Goal: Task Accomplishment & Management: Use online tool/utility

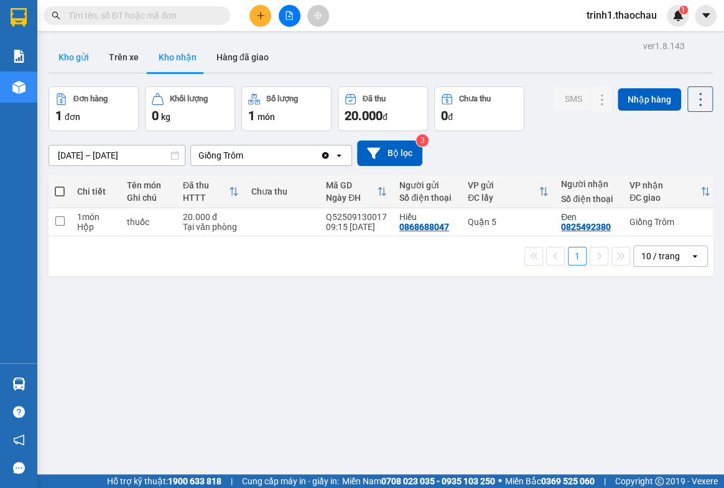
drag, startPoint x: 88, startPoint y: 43, endPoint x: 83, endPoint y: 51, distance: 9.5
click at [85, 49] on button "Kho gửi" at bounding box center [74, 57] width 50 height 30
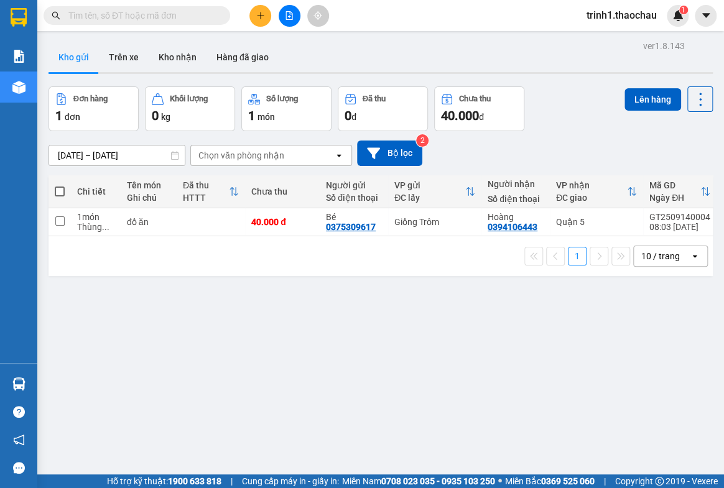
click at [207, 242] on div "1 10 / trang open" at bounding box center [381, 256] width 664 height 40
click at [207, 226] on td at bounding box center [211, 222] width 68 height 28
checkbox input "true"
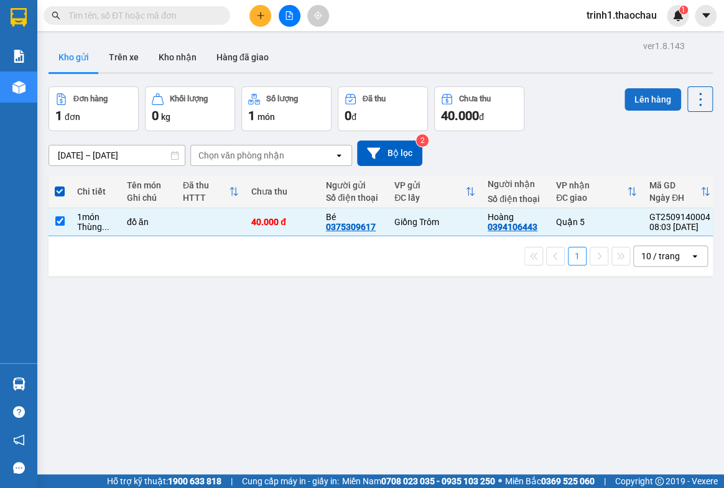
click at [641, 98] on button "Lên hàng" at bounding box center [653, 99] width 57 height 22
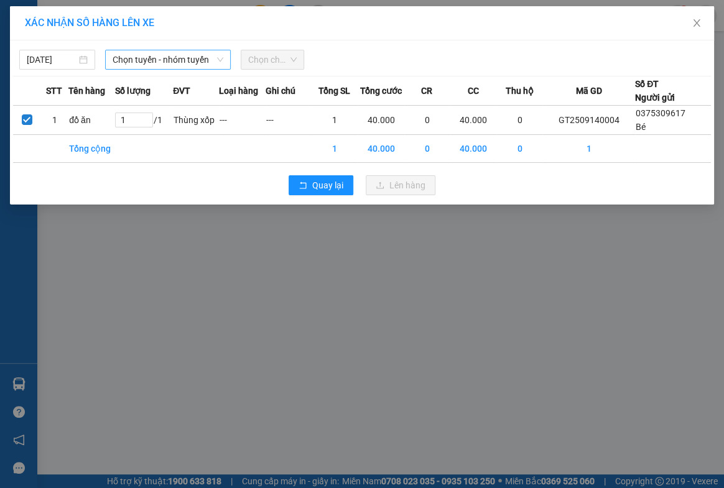
click at [141, 55] on span "Chọn tuyến - nhóm tuyến" at bounding box center [168, 59] width 110 height 19
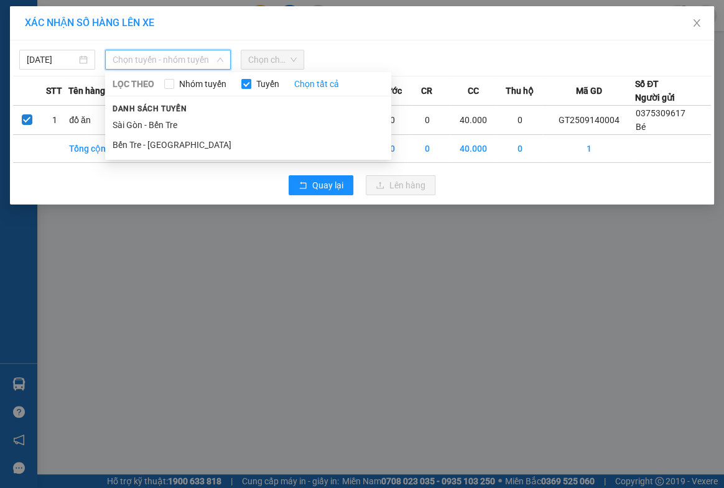
click at [141, 156] on div "LỌC THEO Nhóm tuyến Tuyến Chọn tất cả Danh sách tuyến [GEOGRAPHIC_DATA] - [GEOG…" at bounding box center [248, 116] width 286 height 83
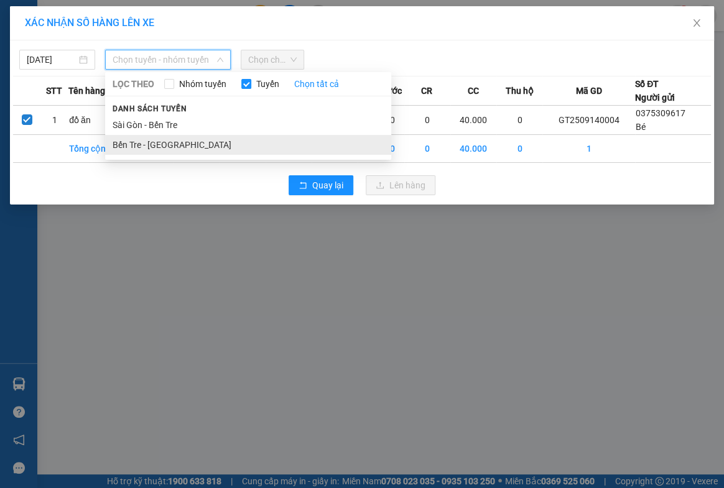
click at [142, 147] on li "Bến Tre - [GEOGRAPHIC_DATA]" at bounding box center [248, 145] width 286 height 20
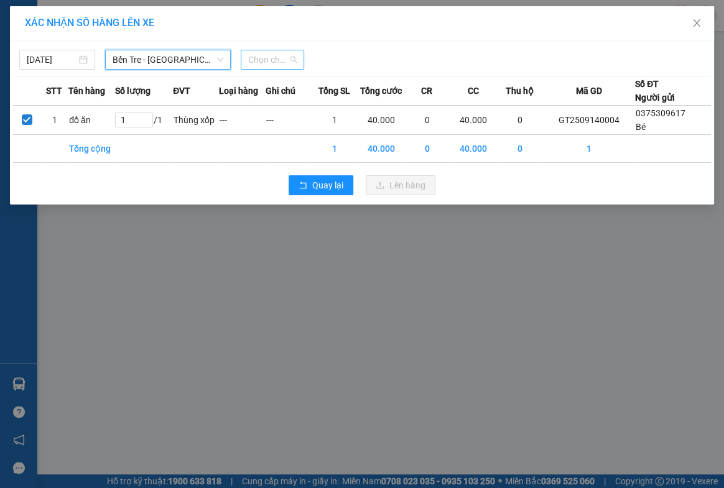
click at [267, 68] on span "Chọn chuyến" at bounding box center [272, 59] width 49 height 19
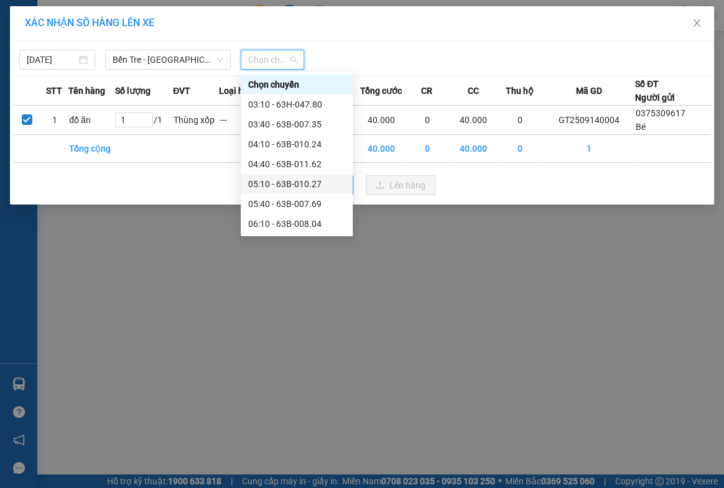
scroll to position [169, 0]
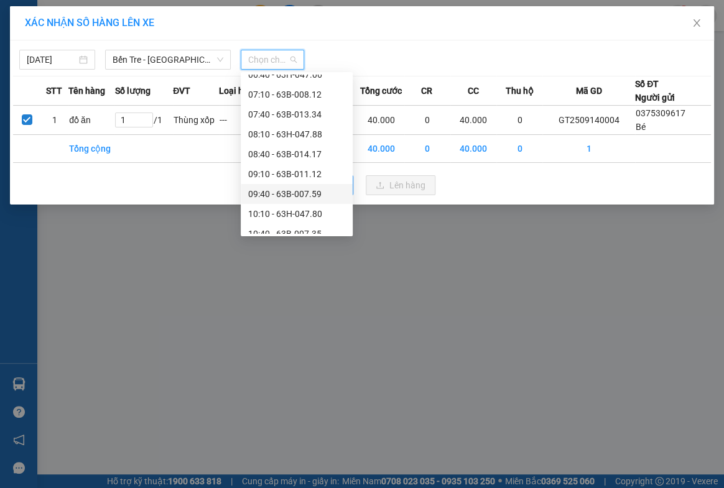
click at [279, 193] on div "09:40 - 63B-007.59" at bounding box center [296, 194] width 97 height 14
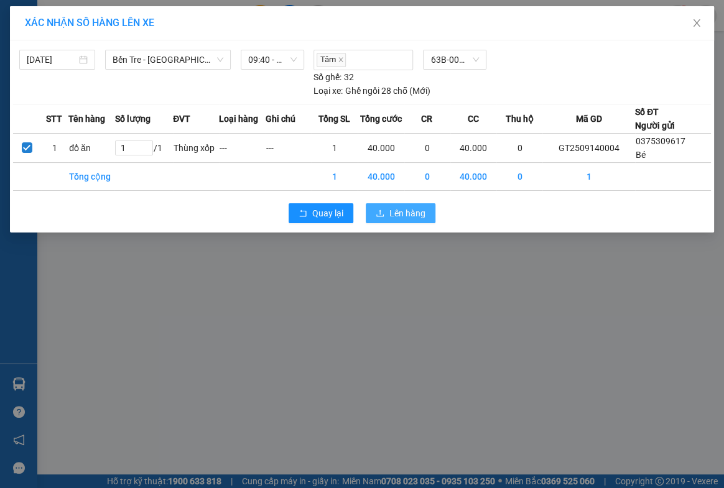
click at [395, 207] on span "Lên hàng" at bounding box center [407, 214] width 36 height 14
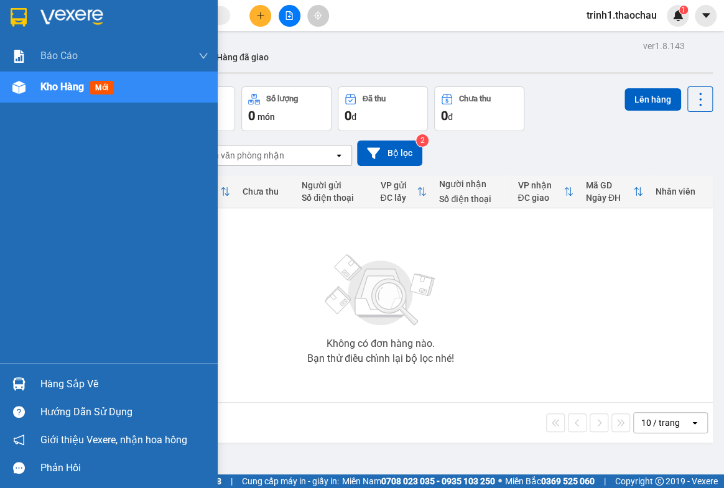
click at [66, 383] on div "Hàng sắp về" at bounding box center [124, 384] width 168 height 19
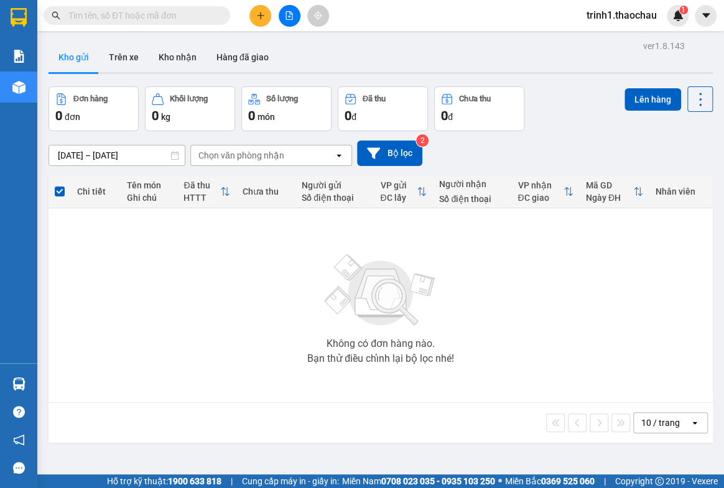
click at [637, 300] on section "Kết quả tìm kiếm ( 2710 ) Bộ lọc Mã ĐH Trạng thái Món hàng Tổng cước Chưa cước …" at bounding box center [362, 244] width 724 height 488
click at [192, 58] on button "Kho nhận" at bounding box center [178, 57] width 58 height 30
